Goal: Task Accomplishment & Management: Manage account settings

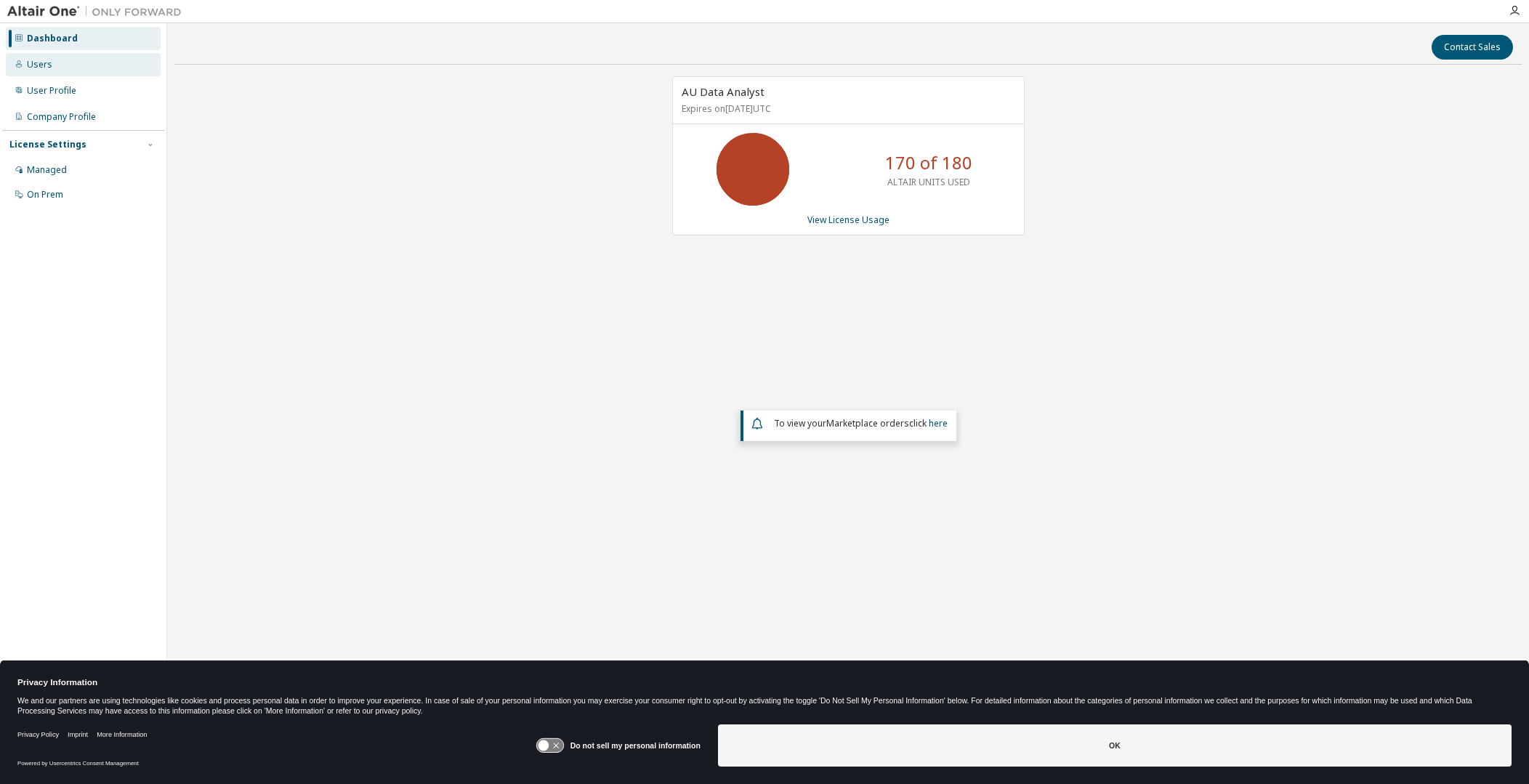
click at [90, 63] on div "Users" at bounding box center [83, 64] width 155 height 23
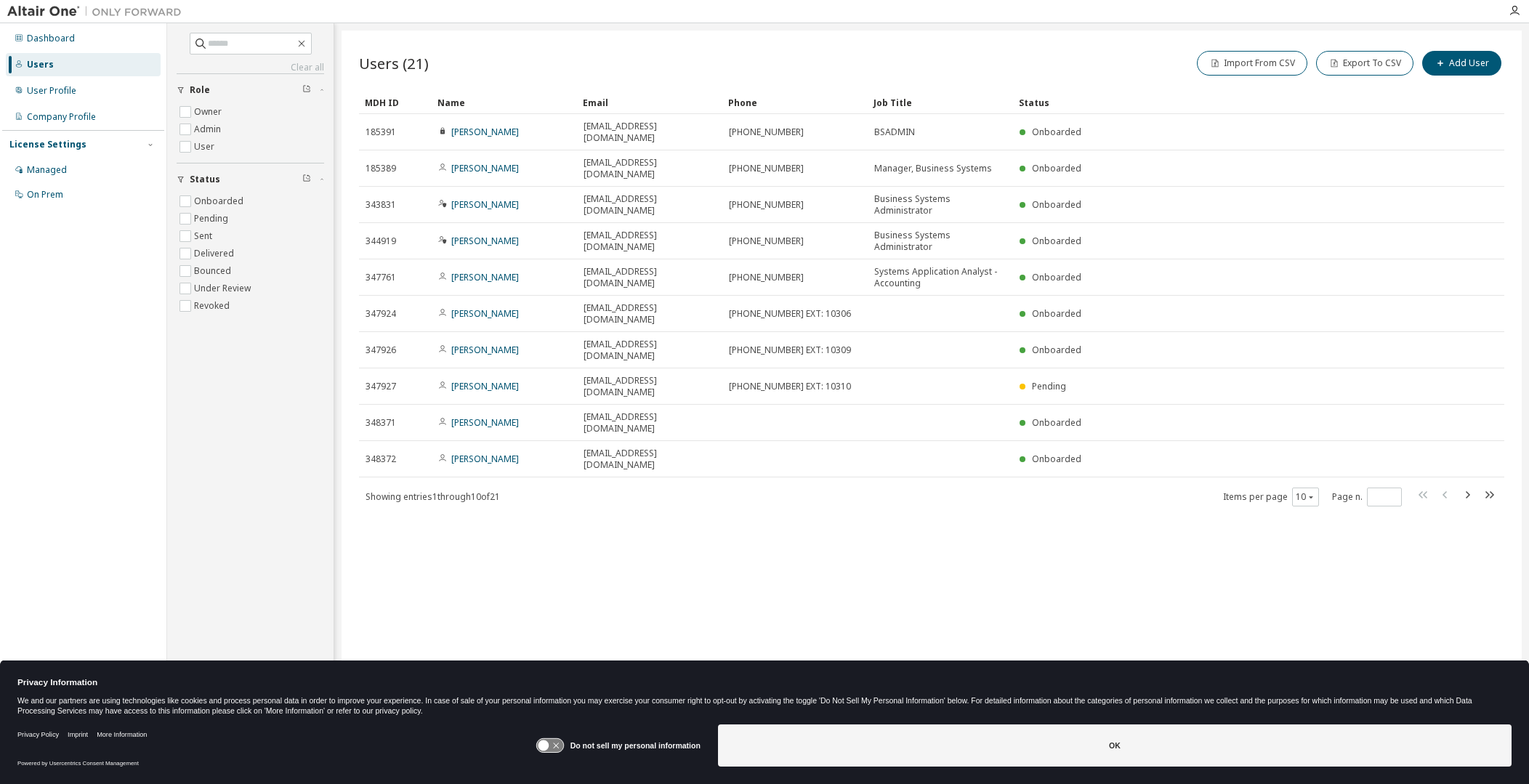
drag, startPoint x: 652, startPoint y: 476, endPoint x: 660, endPoint y: 474, distance: 8.2
click at [652, 476] on div "Users (21) Import From CSV Export To CSV Add User Clear Load Save Save As Field…" at bounding box center [932, 382] width 1180 height 704
